Goal: Communication & Community: Answer question/provide support

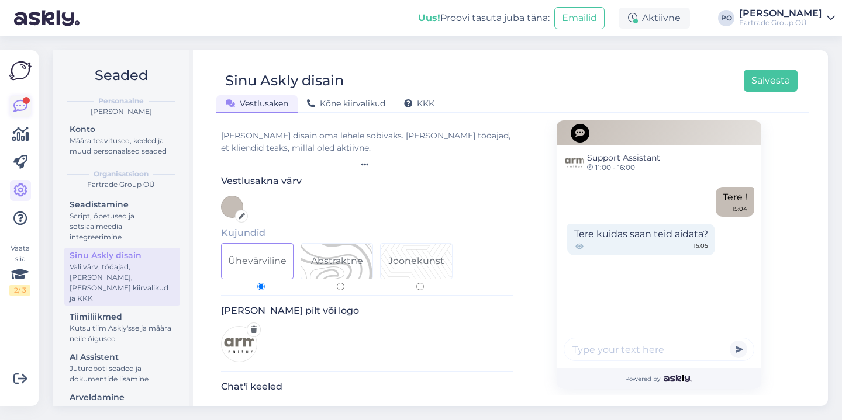
click at [23, 106] on icon at bounding box center [20, 106] width 14 height 14
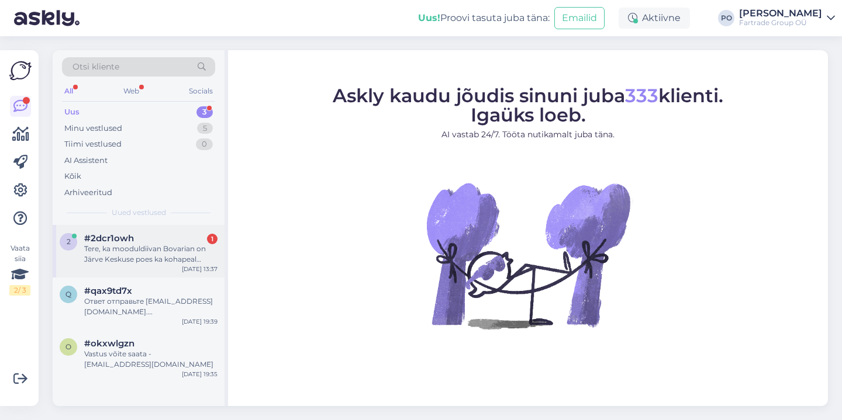
click at [156, 236] on div "#2dcr1owh 1" at bounding box center [150, 238] width 133 height 11
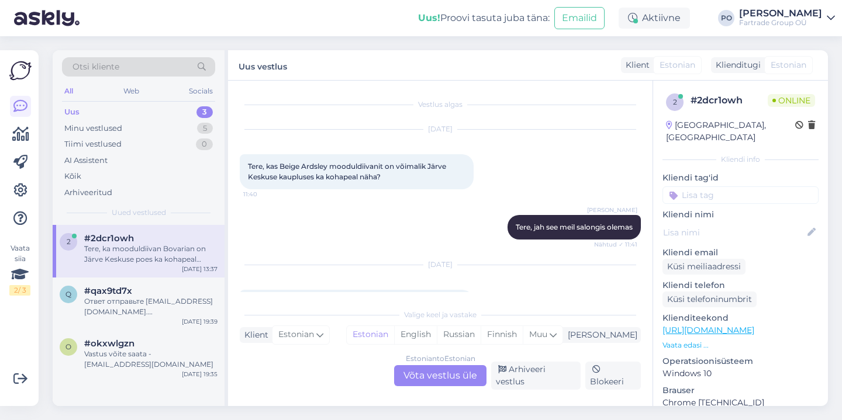
scroll to position [39, 0]
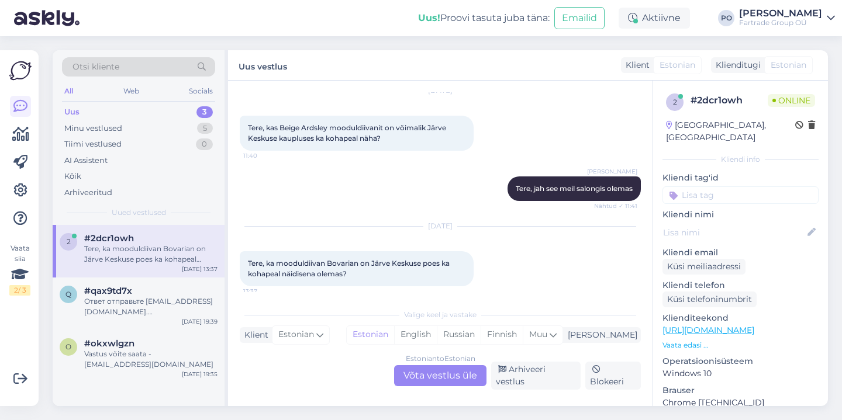
click at [451, 374] on div "Estonian to Estonian Võta vestlus üle" at bounding box center [440, 375] width 92 height 21
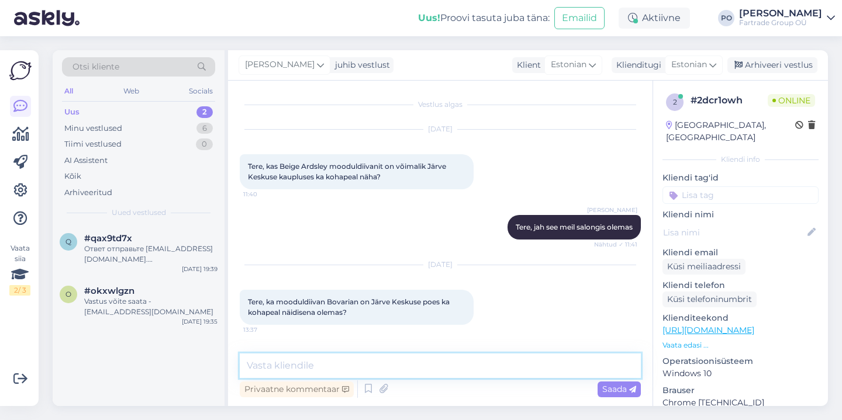
click at [386, 360] on textarea at bounding box center [440, 366] width 401 height 25
type textarea "Tere"
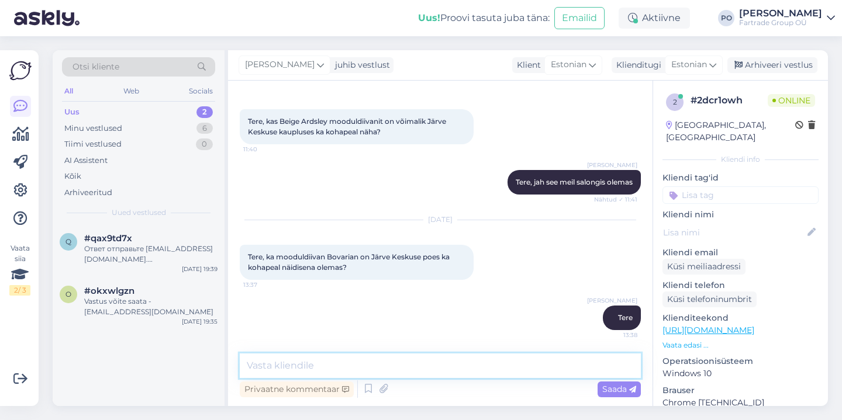
click at [298, 360] on textarea at bounding box center [440, 366] width 401 height 25
type textarea "Ei, seda diivanit meil näidisena kahjuks pole"
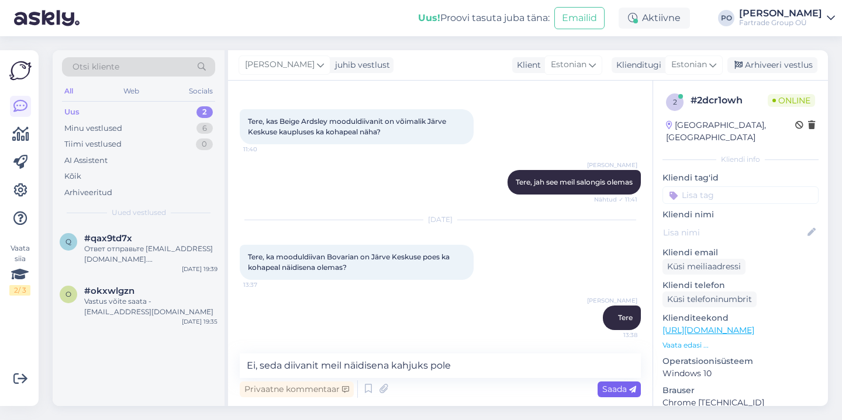
click at [614, 386] on span "Saada" at bounding box center [619, 389] width 34 height 11
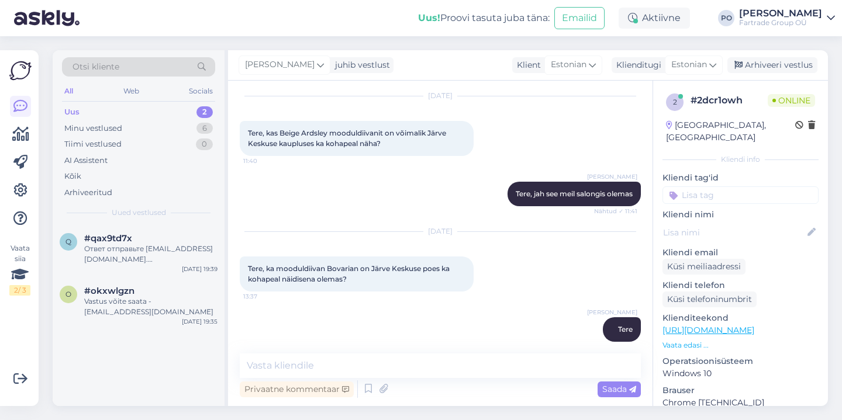
scroll to position [0, 0]
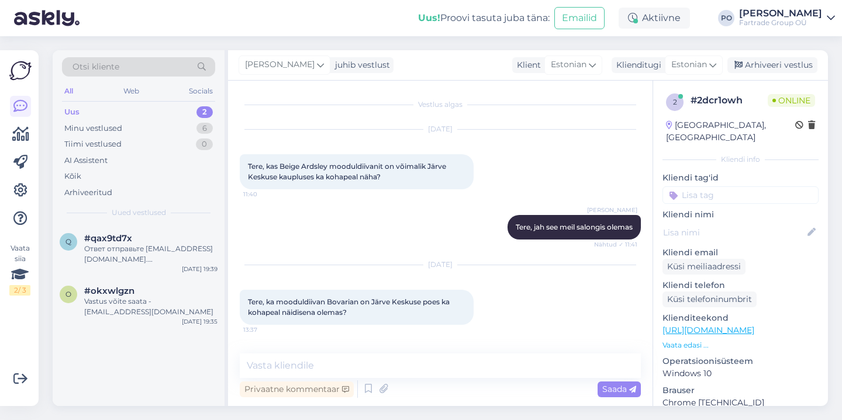
click at [693, 340] on p "Vaata edasi ..." at bounding box center [740, 345] width 156 height 11
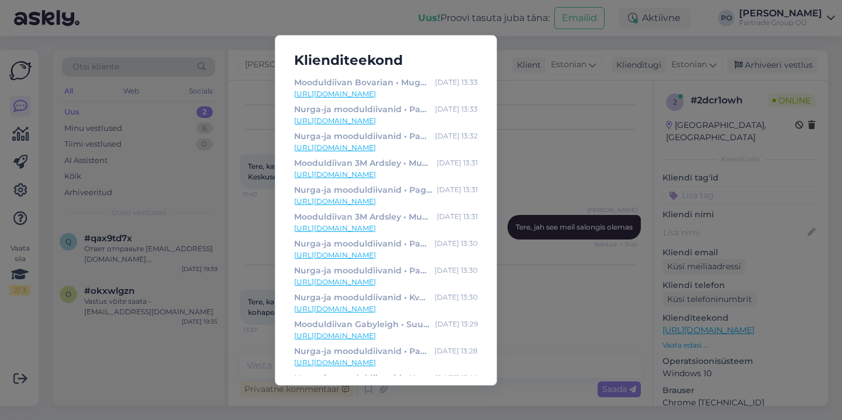
click at [548, 332] on div "Klienditeekond Mooduldiivan Bovarian • Mugavad diivanid • Pehme mööbel [DATE] 1…" at bounding box center [421, 210] width 842 height 420
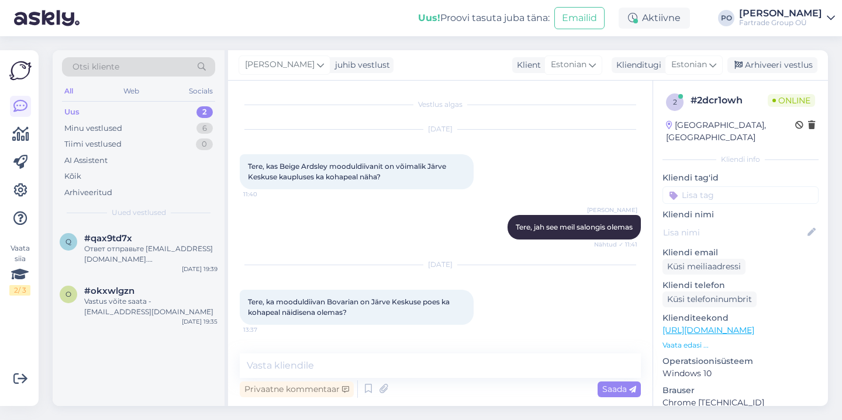
scroll to position [95, 0]
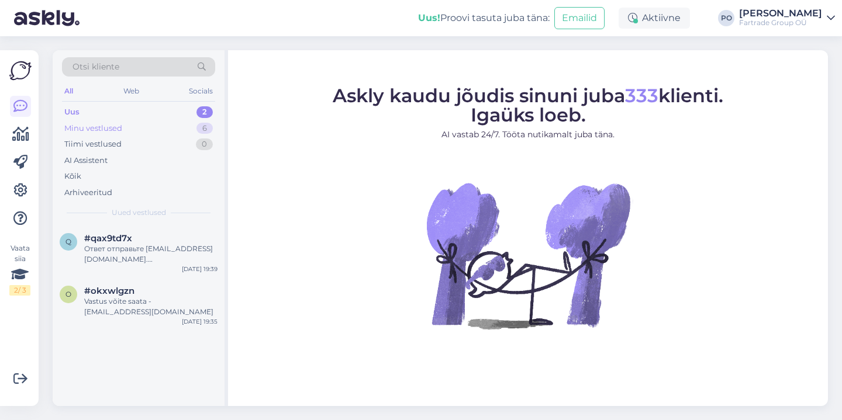
click at [165, 128] on div "Minu vestlused 6" at bounding box center [138, 128] width 153 height 16
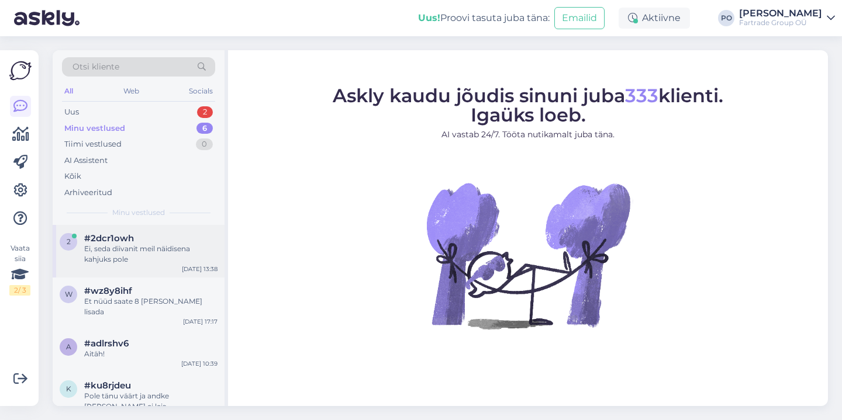
click at [168, 260] on div "Ei, seda diivanit meil näidisena kahjuks pole" at bounding box center [150, 254] width 133 height 21
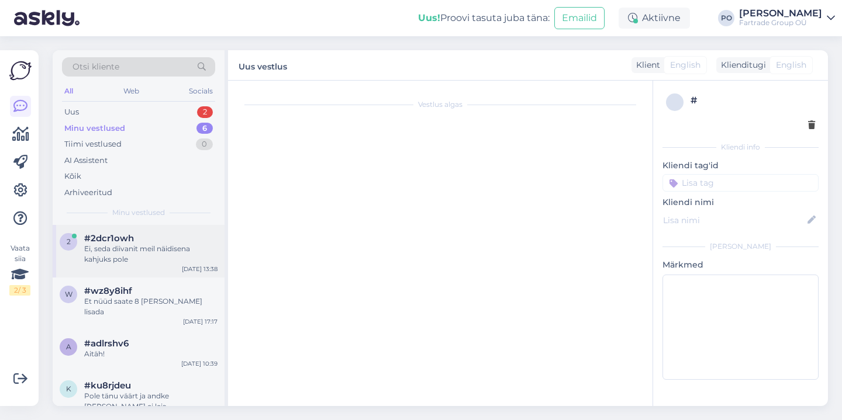
scroll to position [95, 0]
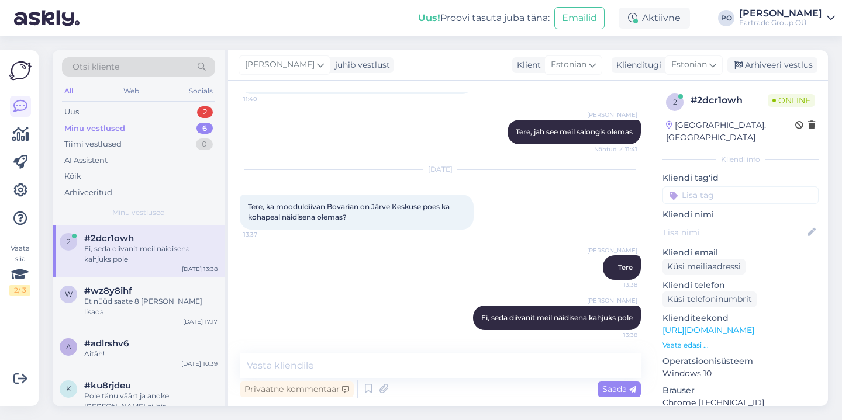
click at [685, 340] on p "Vaata edasi ..." at bounding box center [740, 345] width 156 height 11
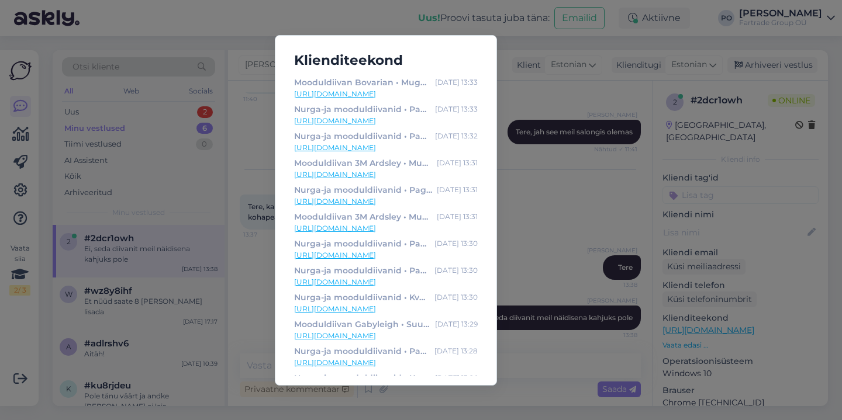
click at [528, 210] on div "Klienditeekond Mooduldiivan Bovarian • Mugavad diivanid • Pehme mööbel [DATE] 1…" at bounding box center [421, 210] width 842 height 420
